Goal: Transaction & Acquisition: Obtain resource

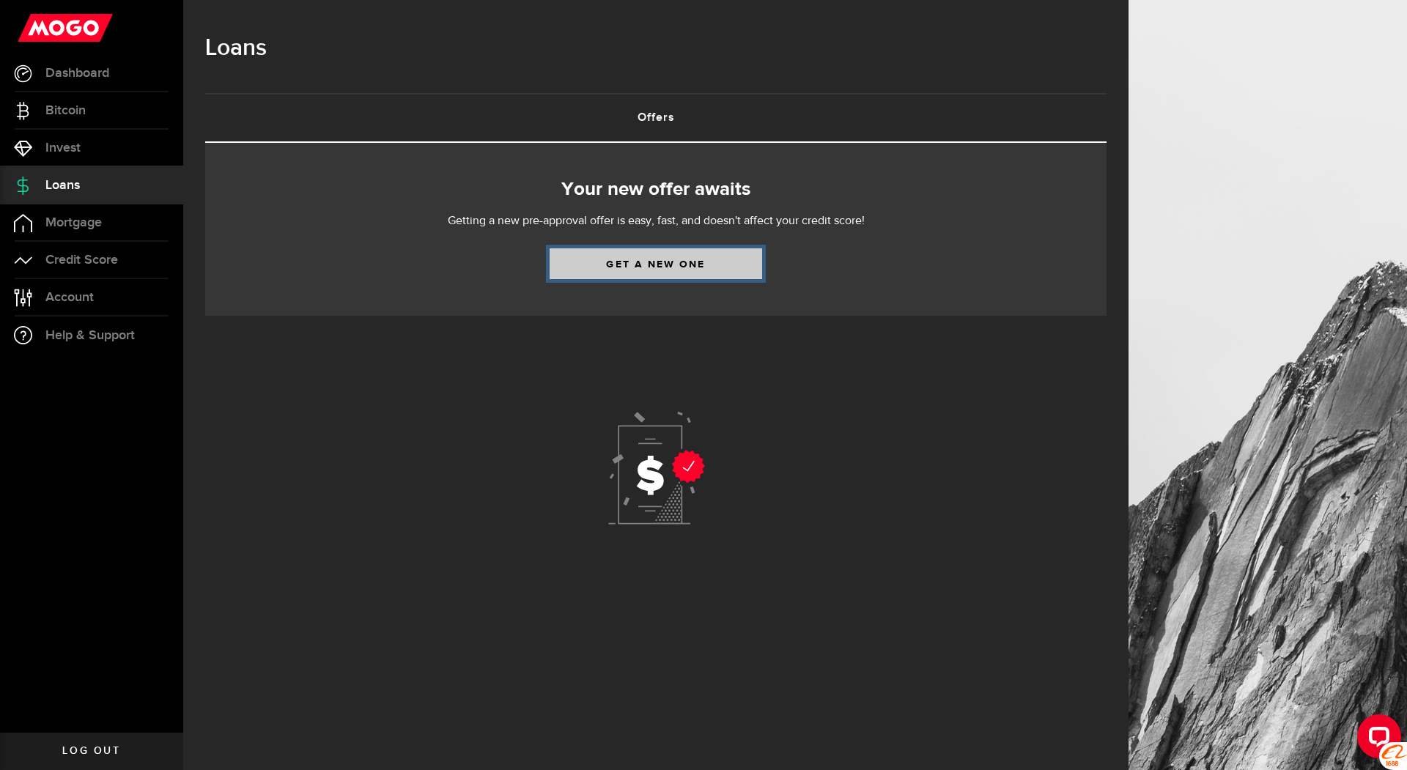
click at [645, 261] on link "Get a new one" at bounding box center [655, 263] width 212 height 31
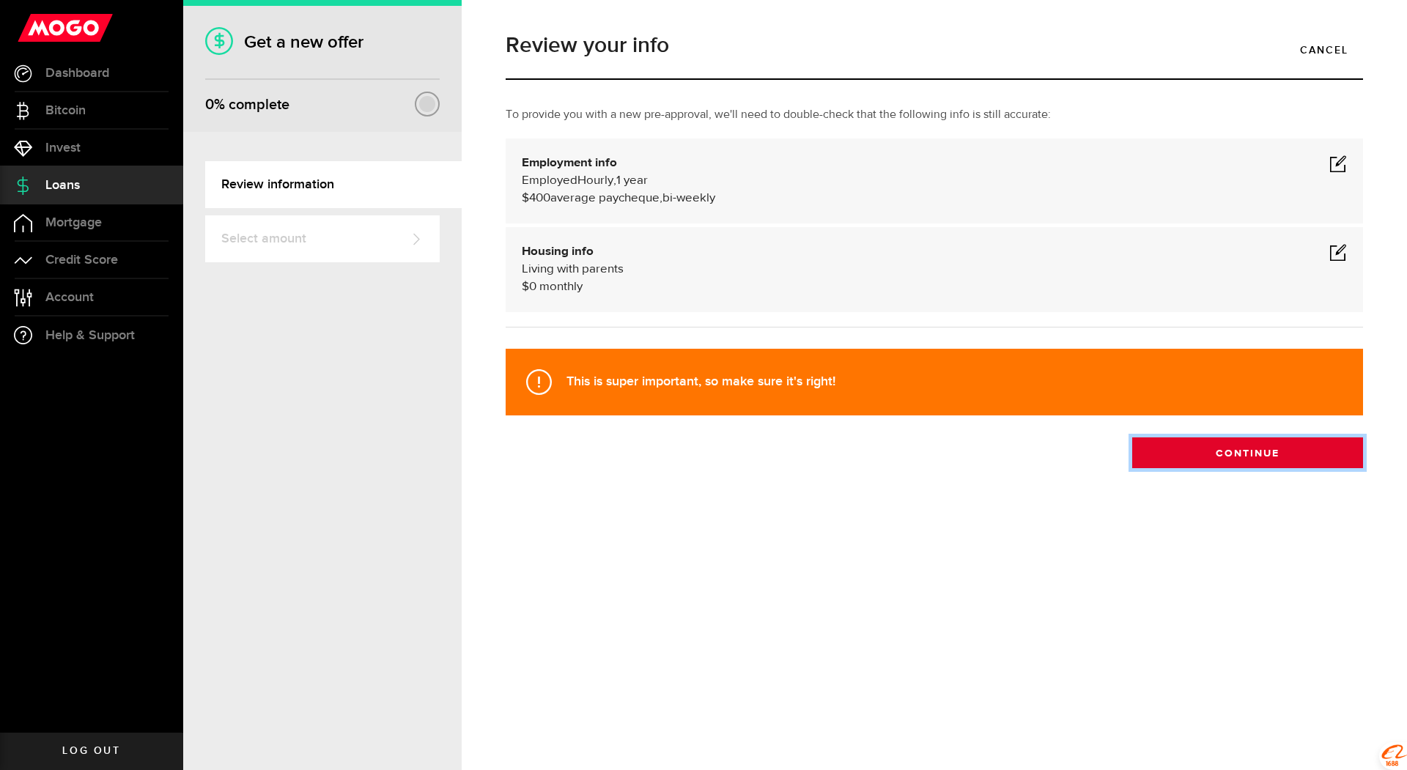
click at [1223, 456] on button "Continue" at bounding box center [1247, 452] width 231 height 31
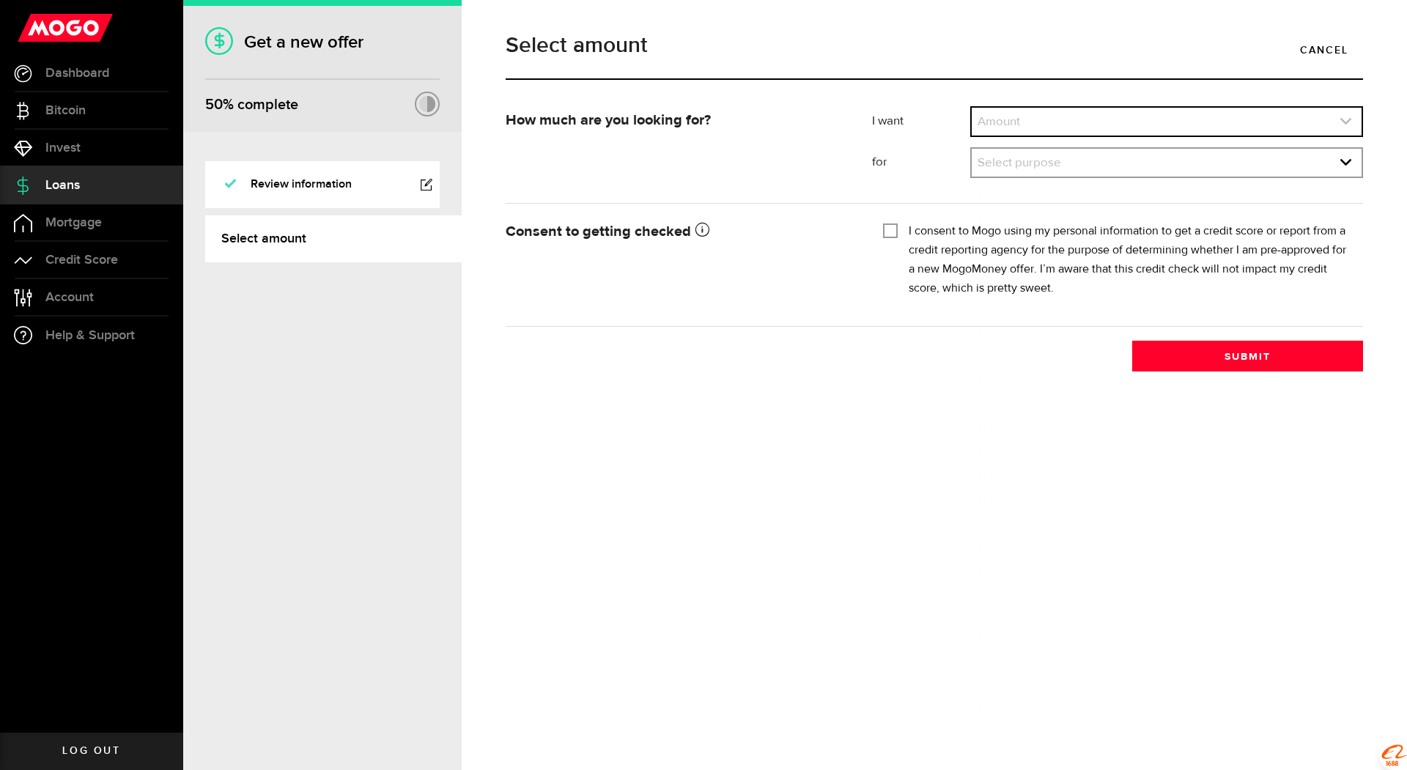
click at [1040, 119] on link "expand select" at bounding box center [1167, 122] width 390 height 28
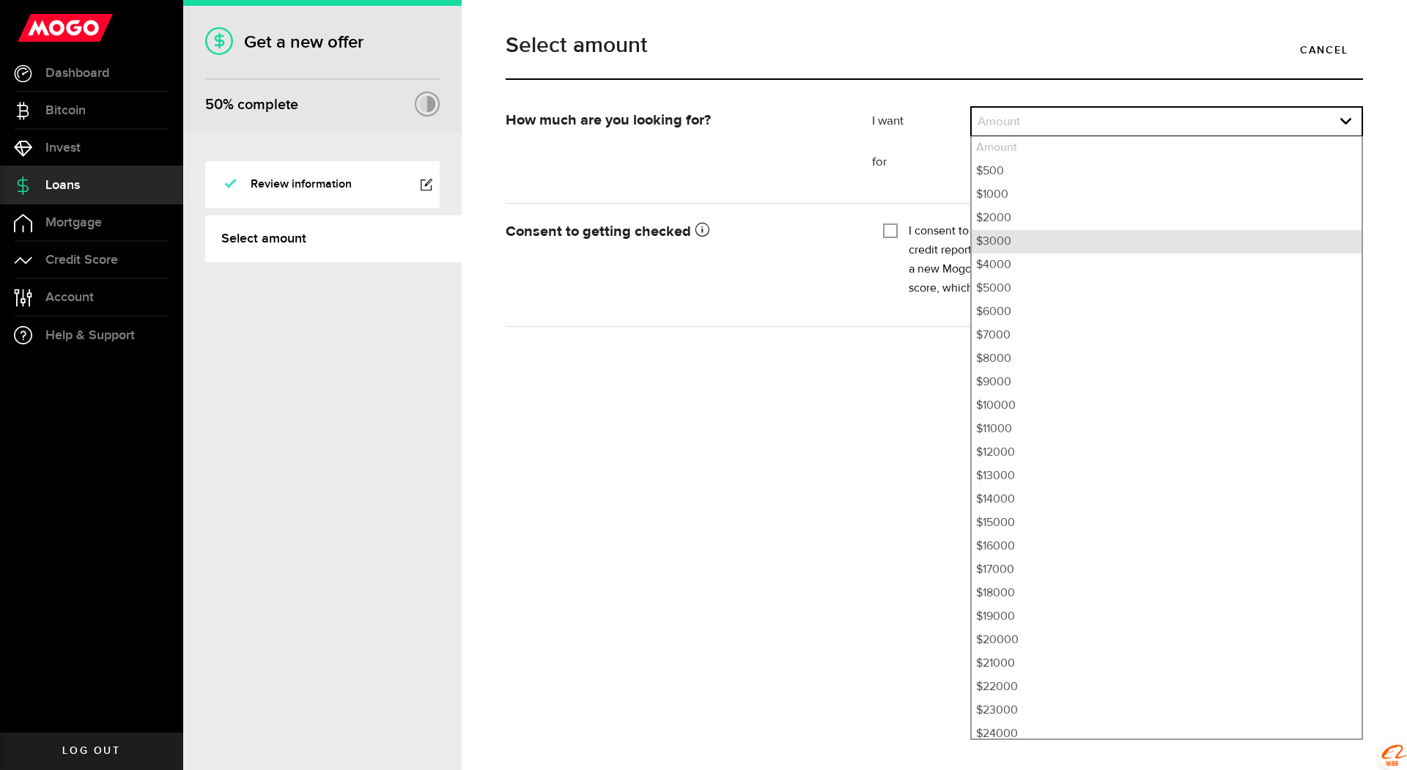
click at [1020, 246] on li "$3000" at bounding box center [1167, 241] width 390 height 23
select select "3000"
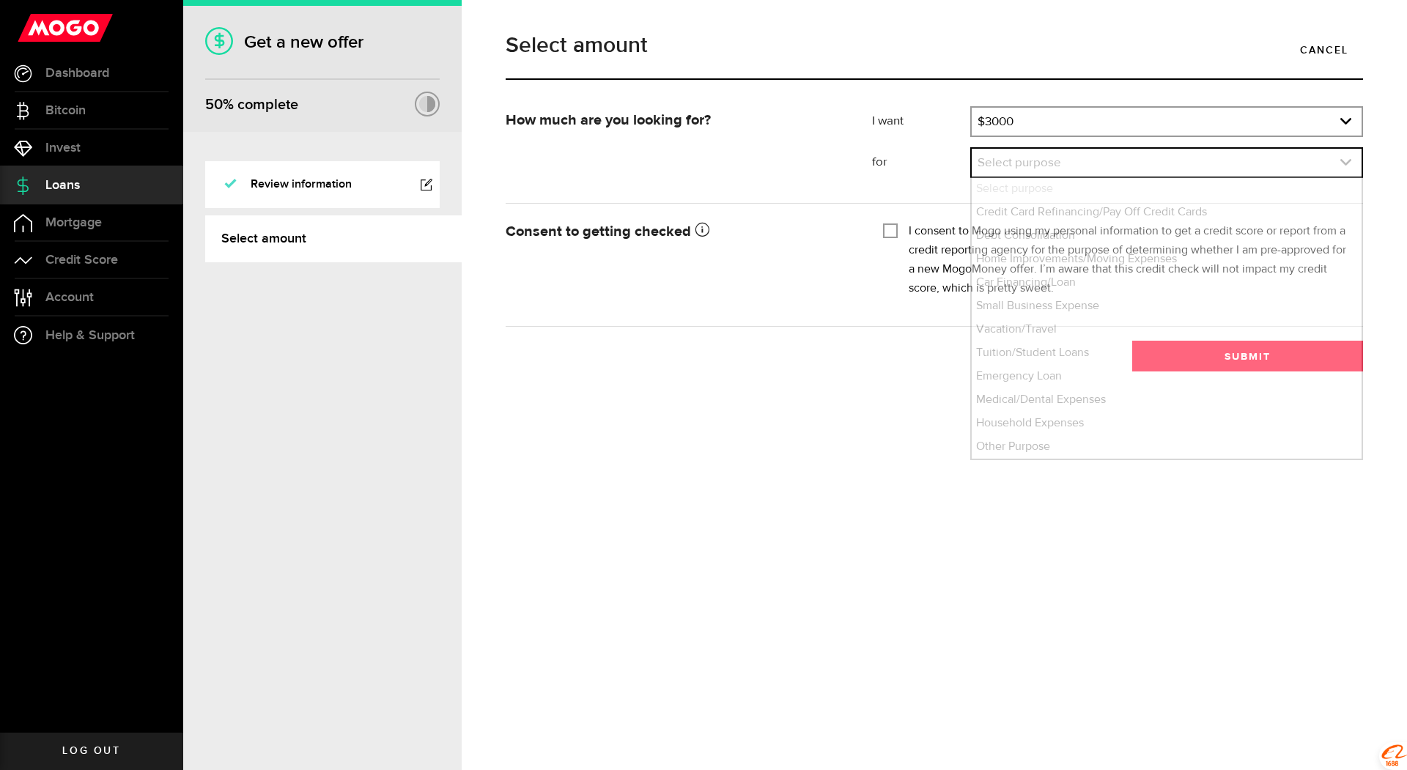
click at [1048, 165] on link "expand select" at bounding box center [1167, 163] width 390 height 28
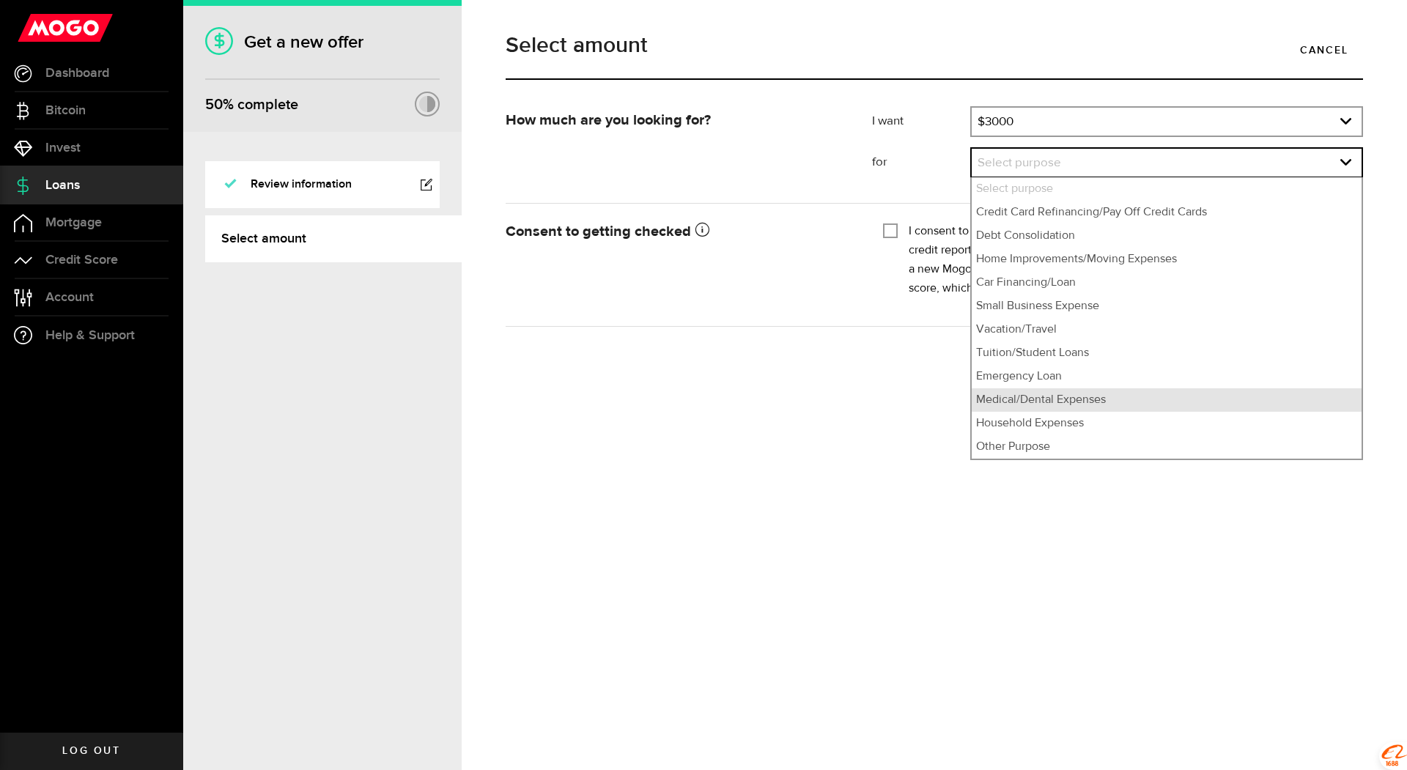
click at [1069, 400] on li "Medical/Dental Expenses" at bounding box center [1167, 399] width 390 height 23
select select "Medical/Dental Expenses"
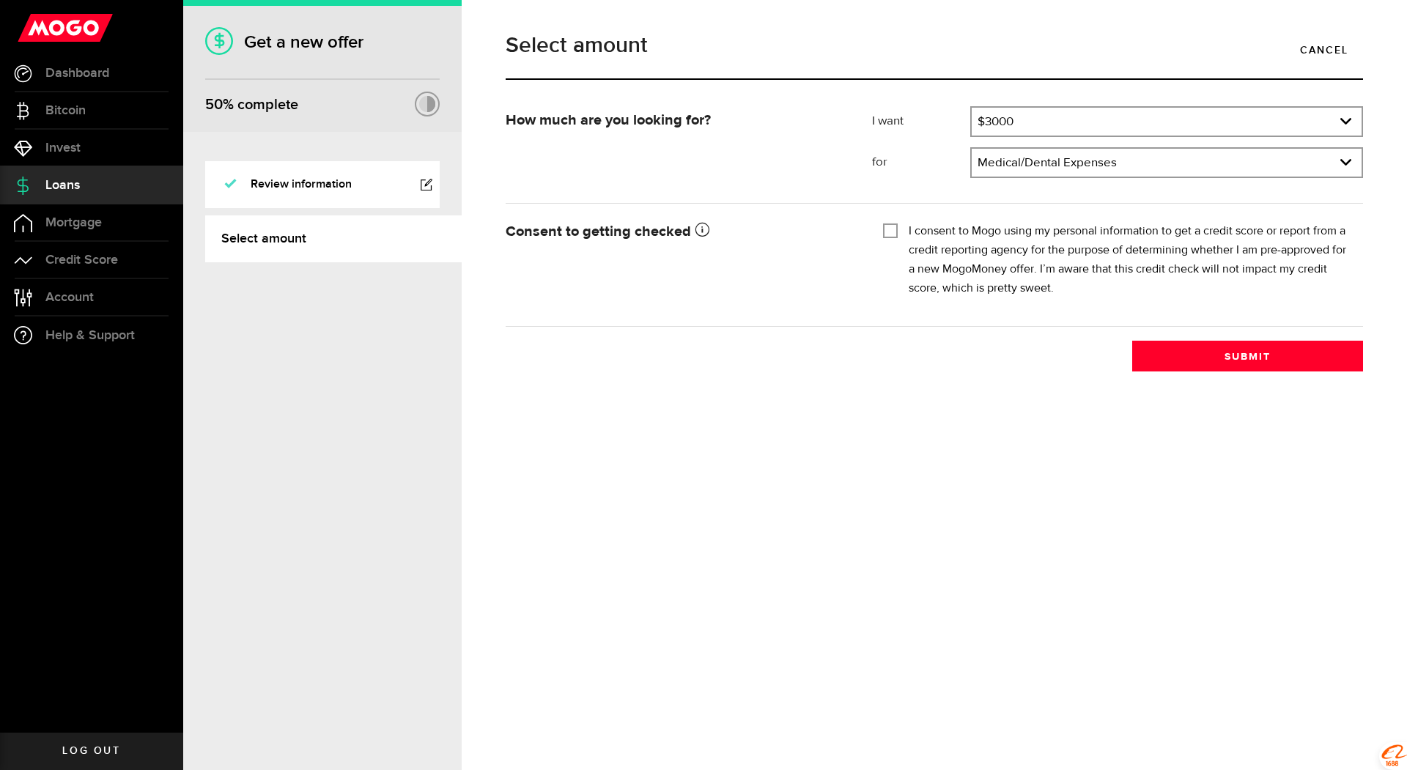
click at [891, 229] on input "I consent to Mogo using my personal information to get a credit score or report…" at bounding box center [890, 229] width 15 height 15
checkbox input "true"
click at [1253, 361] on button "Submit" at bounding box center [1247, 356] width 231 height 31
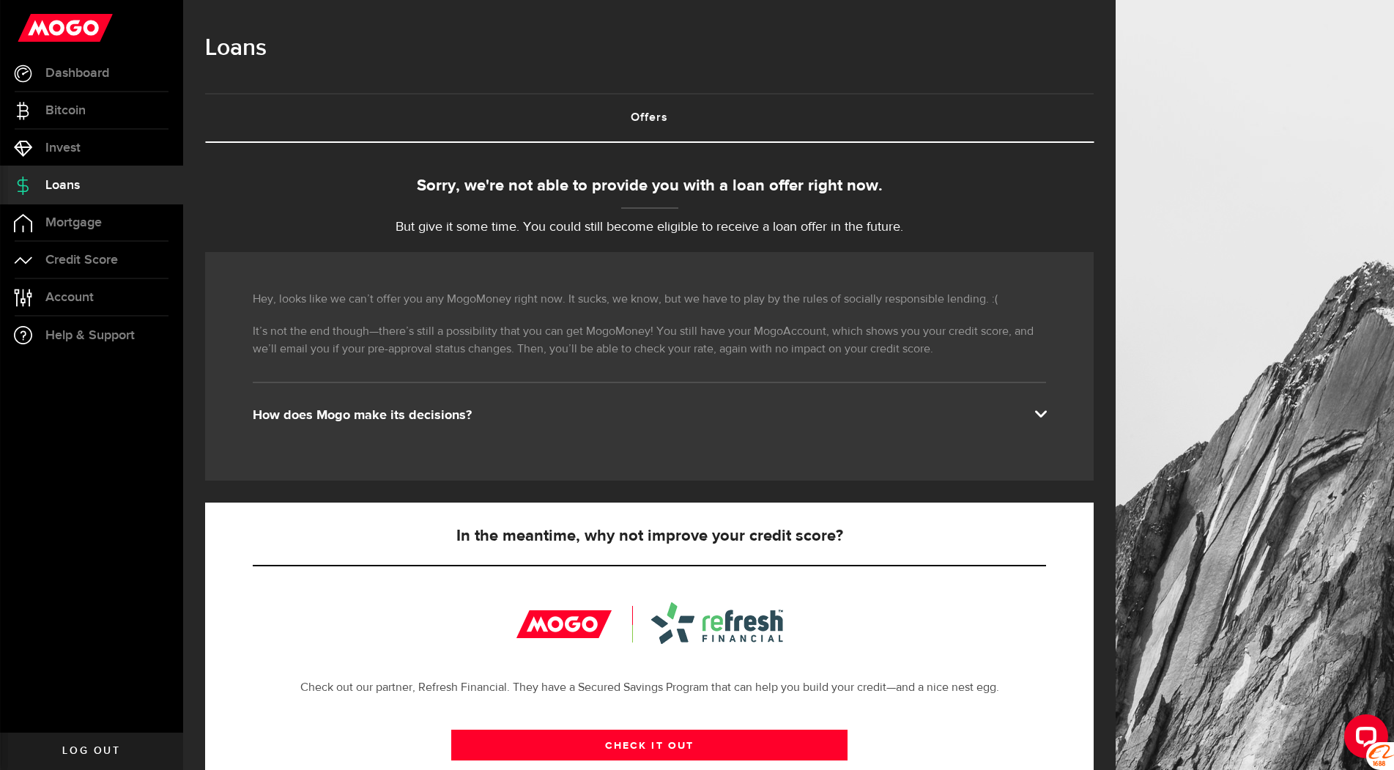
scroll to position [219, 0]
